Goal: Task Accomplishment & Management: Use online tool/utility

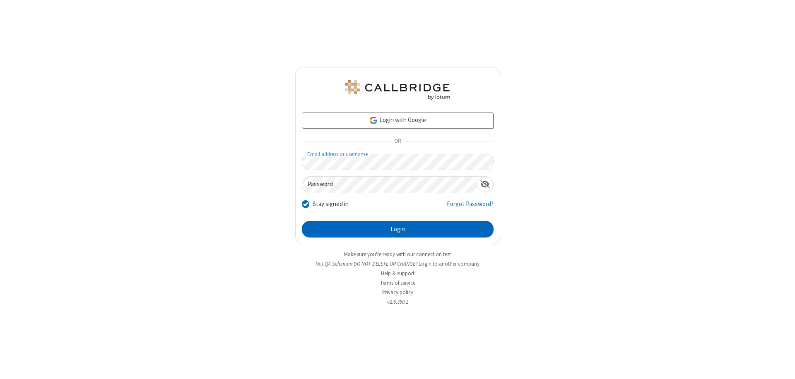
click at [398, 229] on button "Login" at bounding box center [398, 229] width 192 height 17
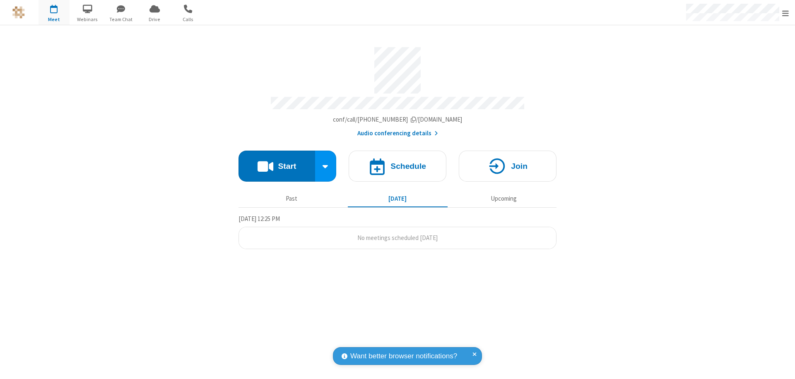
click at [786, 13] on span "Open menu" at bounding box center [785, 13] width 7 height 8
click at [54, 12] on span "button" at bounding box center [54, 9] width 31 height 14
click at [398, 162] on h4 "Schedule" at bounding box center [409, 166] width 36 height 8
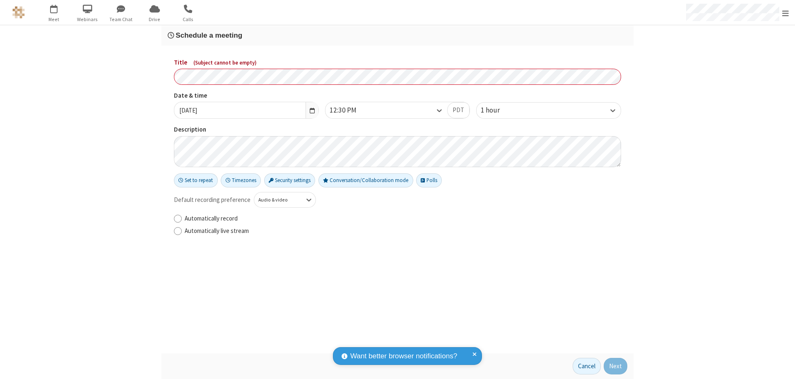
click at [398, 35] on h3 "Schedule a meeting" at bounding box center [398, 35] width 460 height 8
